Goal: Information Seeking & Learning: Find specific fact

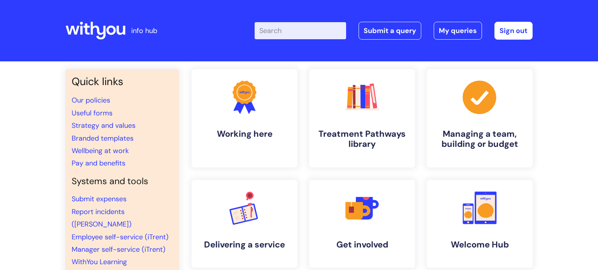
click at [291, 30] on input "Enter your search term here..." at bounding box center [299, 30] width 91 height 17
type input "contact list"
click button "Search" at bounding box center [0, 0] width 0 height 0
